Goal: Task Accomplishment & Management: Complete application form

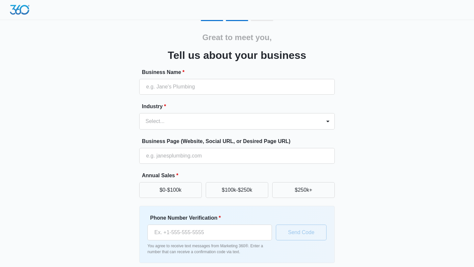
scroll to position [28, 0]
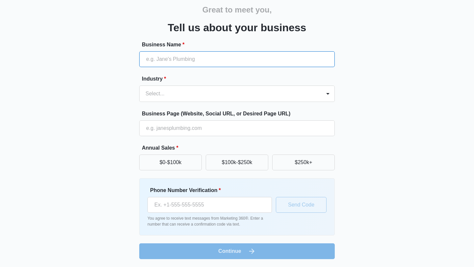
click at [161, 62] on input "Business Name *" at bounding box center [237, 59] width 196 height 16
type input "NewDreamCandle"
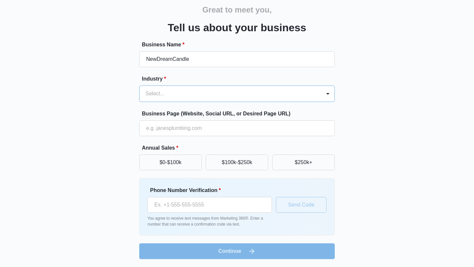
click at [159, 96] on div at bounding box center [229, 93] width 167 height 9
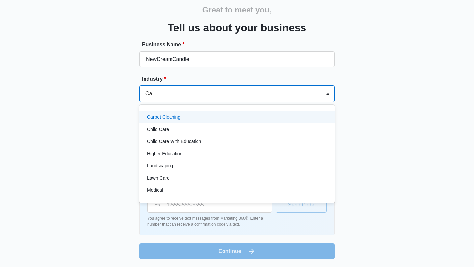
type input "C"
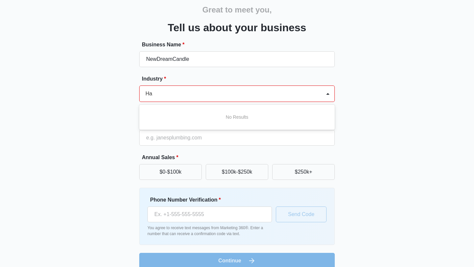
type input "H"
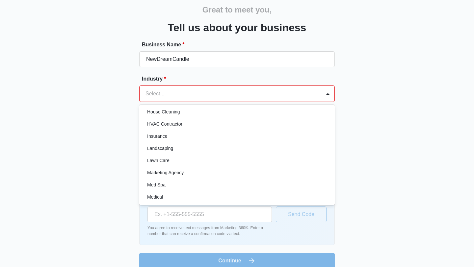
scroll to position [325, 0]
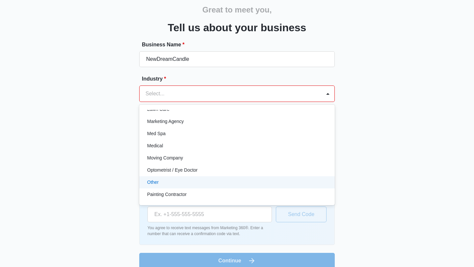
click at [163, 183] on div "Other" at bounding box center [236, 182] width 178 height 7
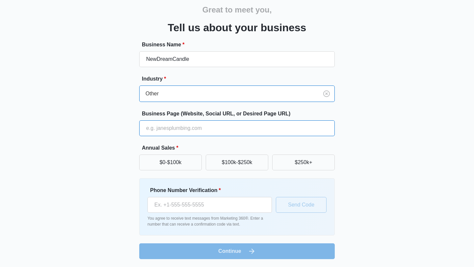
click at [157, 129] on input "Business Page (Website, Social URL, or Desired Page URL)" at bounding box center [237, 129] width 196 height 16
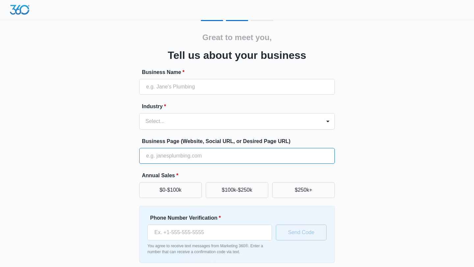
click at [165, 149] on input "Business Page (Website, Social URL, or Desired Page URL)" at bounding box center [237, 156] width 196 height 16
paste input "[URL][DOMAIN_NAME]"
type input "[URL][DOMAIN_NAME]"
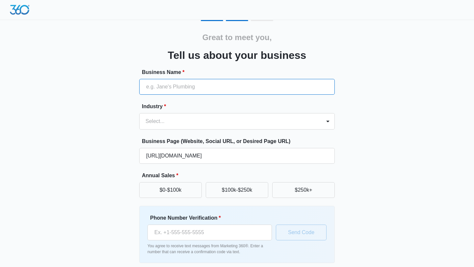
click at [172, 84] on input "Business Name *" at bounding box center [237, 87] width 196 height 16
type input "A"
type input "n"
type input "NewDreamCandle"
click at [167, 119] on div at bounding box center [229, 121] width 167 height 9
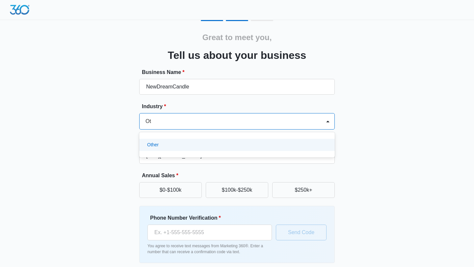
type input "Oth"
click at [174, 140] on div "Other" at bounding box center [237, 145] width 196 height 12
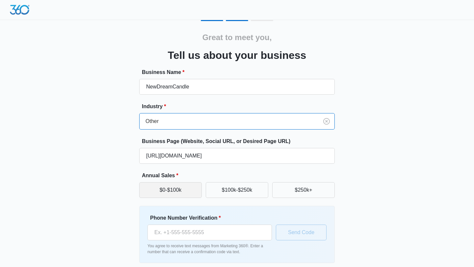
click at [177, 192] on button "$0-$100k" at bounding box center [170, 190] width 63 height 16
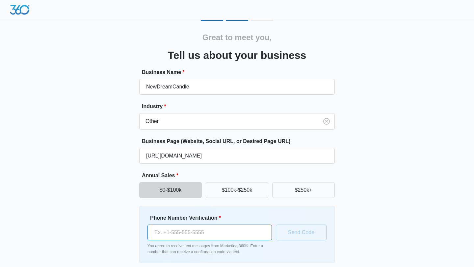
click at [182, 230] on input "Phone Number Verification *" at bounding box center [210, 233] width 124 height 16
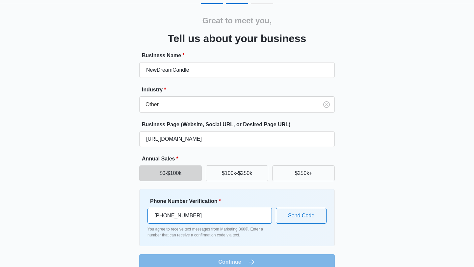
scroll to position [28, 0]
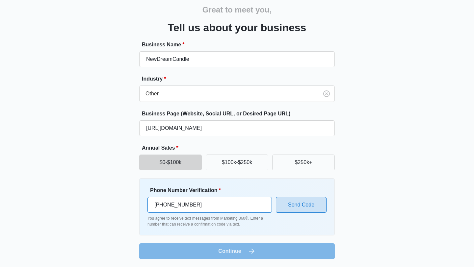
type input "[PHONE_NUMBER]"
click at [302, 207] on button "Send Code" at bounding box center [301, 205] width 51 height 16
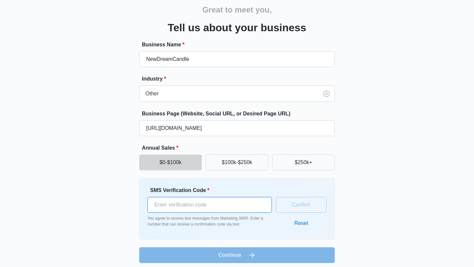
click at [251, 205] on input "SMS Verification Code *" at bounding box center [210, 205] width 124 height 16
type input "378259"
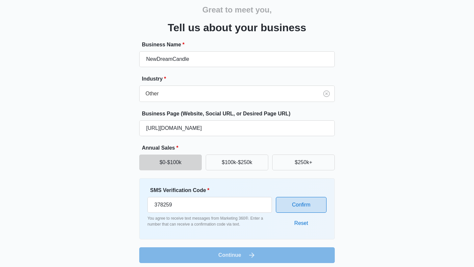
click at [312, 204] on button "Confirm" at bounding box center [301, 205] width 51 height 16
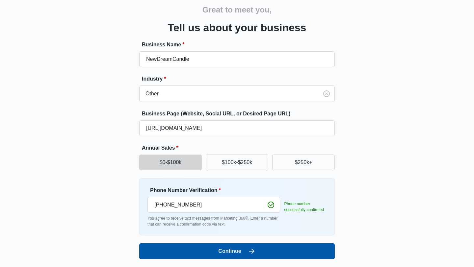
click at [226, 245] on button "Continue" at bounding box center [237, 252] width 196 height 16
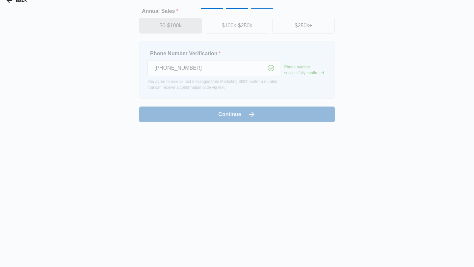
scroll to position [0, 0]
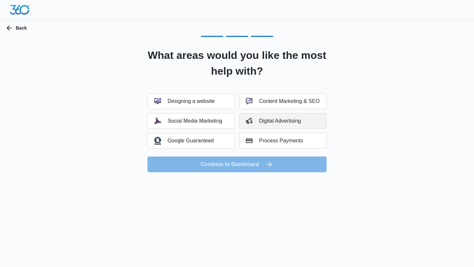
click at [257, 123] on div "Digital Advertising" at bounding box center [273, 121] width 55 height 7
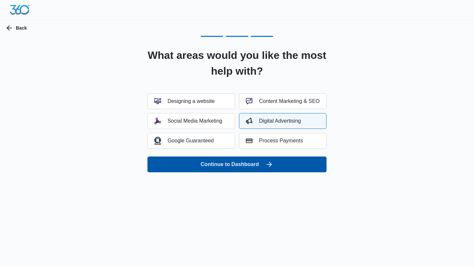
click at [255, 163] on button "Continue to Dashboard" at bounding box center [237, 165] width 179 height 16
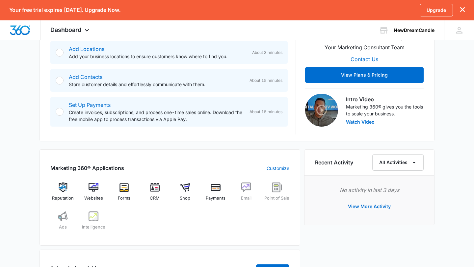
scroll to position [247, 0]
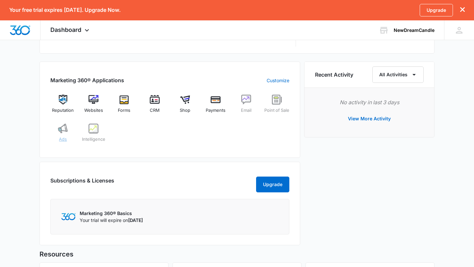
click at [61, 142] on div "Ads" at bounding box center [62, 136] width 25 height 24
